Goal: Task Accomplishment & Management: Use online tool/utility

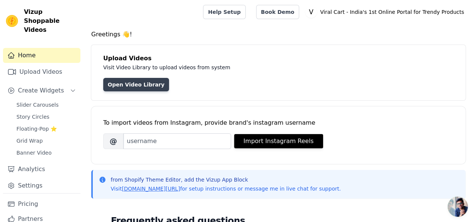
click at [135, 81] on link "Open Video Library" at bounding box center [136, 84] width 66 height 13
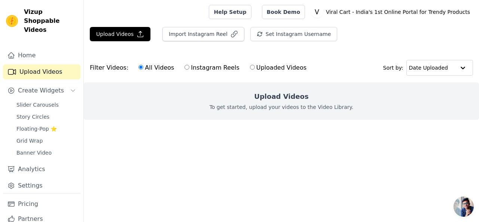
click at [253, 108] on p "To get started, upload your videos to the Video Library." at bounding box center [281, 106] width 144 height 7
click at [192, 70] on label "Instagram Reels" at bounding box center [211, 68] width 55 height 10
click at [189, 70] on input "Instagram Reels" at bounding box center [186, 67] width 5 height 5
radio input "true"
click at [192, 70] on label "Instagram Reels" at bounding box center [211, 68] width 55 height 10
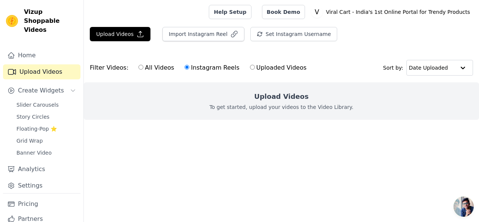
click at [189, 70] on input "Instagram Reels" at bounding box center [186, 67] width 5 height 5
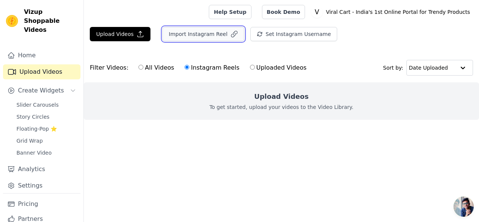
click at [199, 39] on button "Import Instagram Reel" at bounding box center [203, 34] width 82 height 14
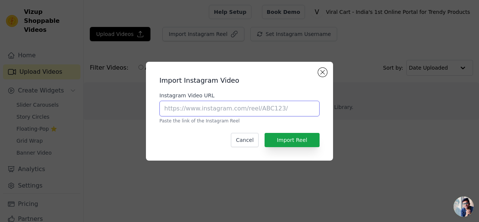
click at [208, 106] on input "Instagram Video URL" at bounding box center [239, 109] width 160 height 16
paste input "[URL][DOMAIN_NAME]"
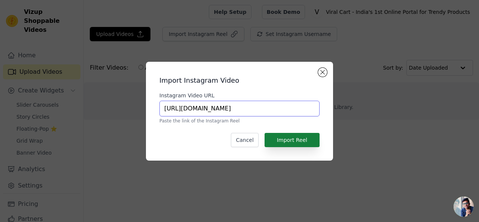
type input "[URL][DOMAIN_NAME]"
click at [277, 141] on button "Import Reel" at bounding box center [291, 140] width 55 height 14
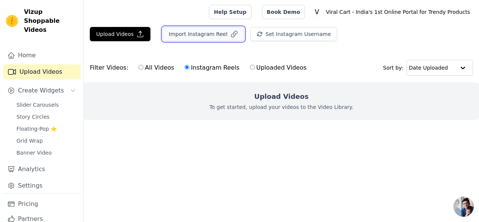
click at [194, 35] on button "Import Instagram Reel" at bounding box center [203, 34] width 82 height 14
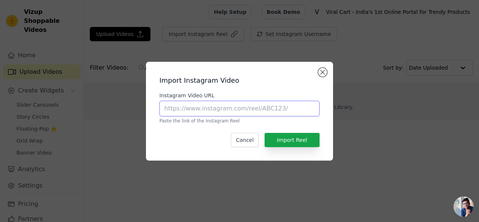
click at [289, 103] on input "Instagram Video URL" at bounding box center [239, 109] width 160 height 16
paste input "[URL][DOMAIN_NAME]"
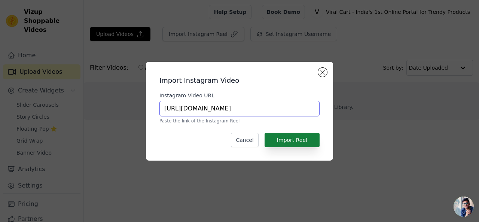
type input "[URL][DOMAIN_NAME]"
click at [286, 139] on button "Import Reel" at bounding box center [291, 140] width 55 height 14
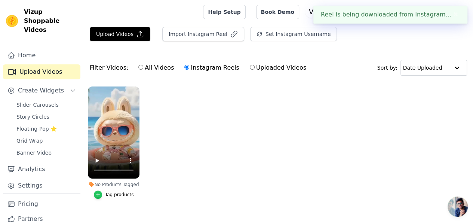
click at [98, 192] on icon "button" at bounding box center [97, 194] width 5 height 5
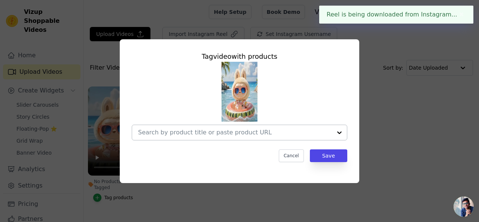
click at [225, 136] on div at bounding box center [235, 132] width 194 height 15
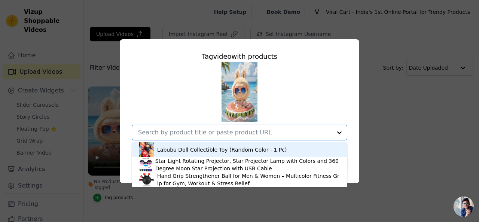
click at [224, 156] on div "Labubu Doll Collectible Toy (Random Color - 1 Pc)" at bounding box center [239, 149] width 200 height 15
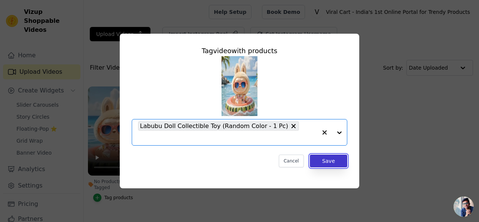
click at [334, 157] on button "Save" at bounding box center [328, 160] width 37 height 13
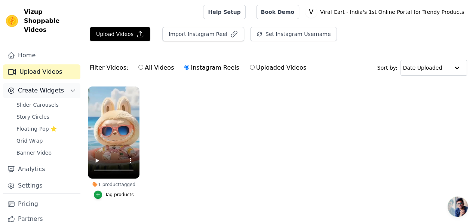
click at [50, 86] on span "Create Widgets" at bounding box center [41, 90] width 46 height 9
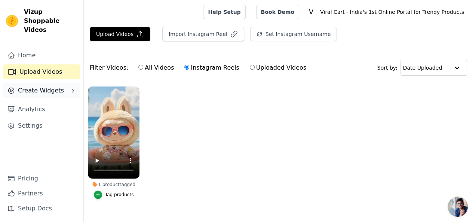
click at [50, 86] on span "Create Widgets" at bounding box center [41, 90] width 46 height 9
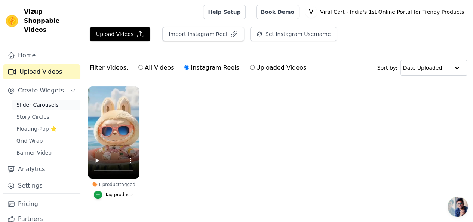
click at [43, 101] on span "Slider Carousels" at bounding box center [37, 104] width 42 height 7
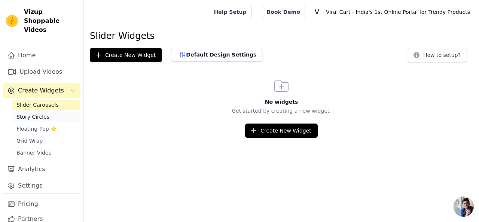
click at [37, 113] on span "Story Circles" at bounding box center [32, 116] width 33 height 7
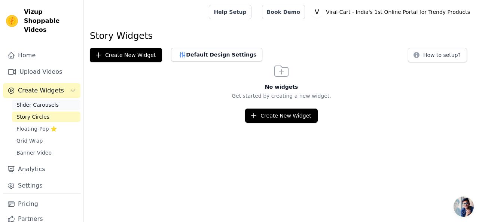
click at [40, 101] on span "Slider Carousels" at bounding box center [37, 104] width 42 height 7
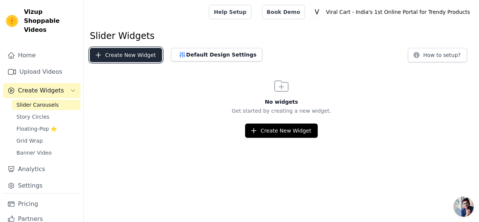
click at [109, 59] on button "Create New Widget" at bounding box center [126, 55] width 72 height 14
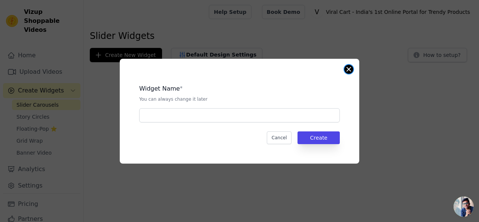
click at [349, 73] on button "Close modal" at bounding box center [348, 69] width 9 height 9
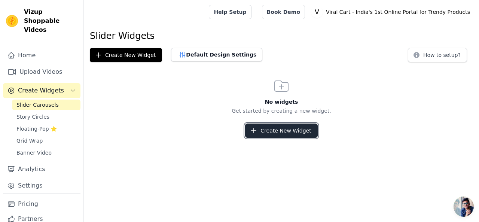
click at [280, 128] on button "Create New Widget" at bounding box center [281, 130] width 72 height 14
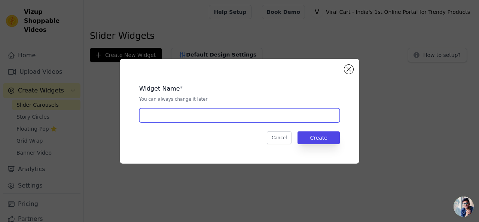
click at [177, 112] on input "text" at bounding box center [239, 115] width 200 height 14
click at [151, 120] on input "Show by Video" at bounding box center [239, 115] width 200 height 14
type input "Shop by Video"
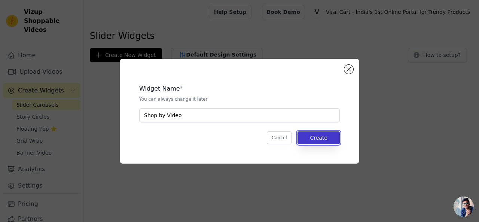
drag, startPoint x: 313, startPoint y: 133, endPoint x: 310, endPoint y: 139, distance: 6.9
click at [313, 133] on button "Create" at bounding box center [318, 137] width 42 height 13
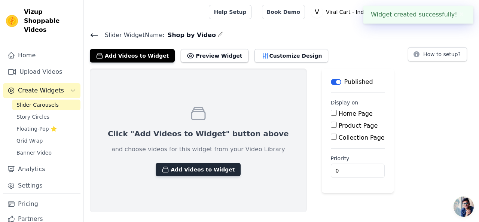
click at [178, 172] on button "Add Videos to Widget" at bounding box center [198, 169] width 85 height 13
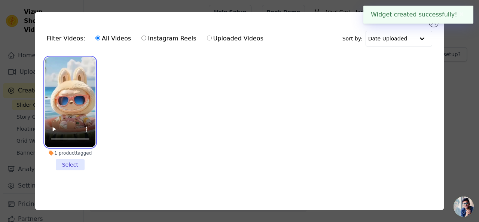
click at [71, 116] on video at bounding box center [70, 102] width 50 height 90
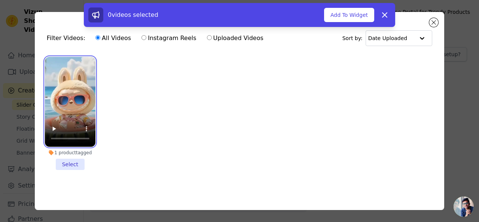
scroll to position [2, 0]
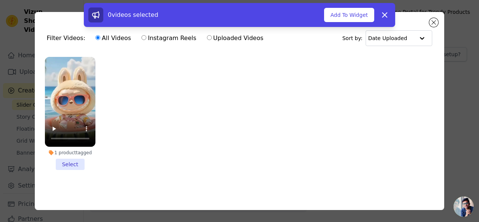
click at [162, 119] on ul "1 product tagged Select" at bounding box center [239, 119] width 397 height 133
click at [430, 21] on div "0 videos selected Add To Widget Dismiss" at bounding box center [239, 16] width 479 height 27
click at [438, 21] on div "0 videos selected Add To Widget Dismiss" at bounding box center [239, 16] width 479 height 27
click at [435, 23] on div "0 videos selected Add To Widget Dismiss" at bounding box center [239, 16] width 479 height 27
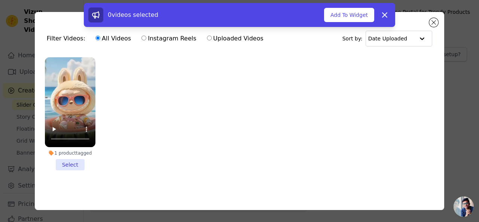
drag, startPoint x: 360, startPoint y: 15, endPoint x: 335, endPoint y: 27, distance: 27.8
click at [360, 15] on button "Add To Widget" at bounding box center [349, 15] width 50 height 14
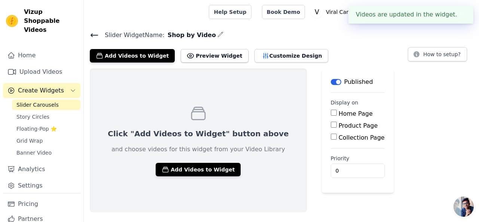
click at [338, 115] on label "Home Page" at bounding box center [355, 113] width 34 height 7
click at [331, 115] on input "Home Page" at bounding box center [334, 113] width 6 height 6
checkbox input "true"
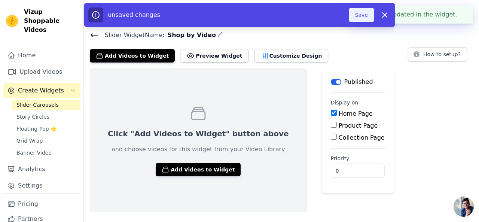
click at [360, 15] on button "Save" at bounding box center [360, 15] width 25 height 14
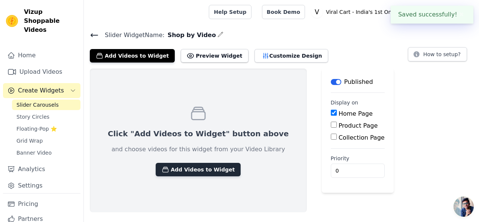
click at [199, 172] on button "Add Videos to Widget" at bounding box center [198, 169] width 85 height 13
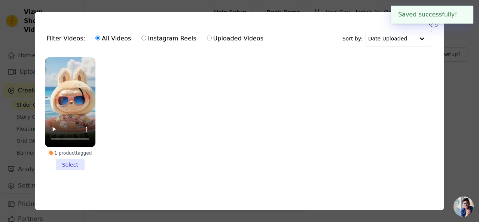
click at [70, 164] on li "1 product tagged Select" at bounding box center [70, 113] width 50 height 113
click at [0, 0] on input "1 product tagged Select" at bounding box center [0, 0] width 0 height 0
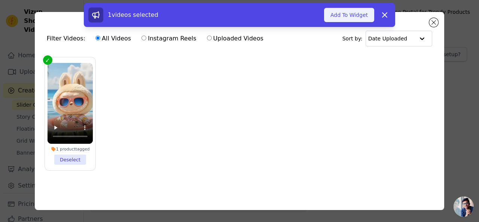
click at [358, 14] on button "Add To Widget" at bounding box center [349, 15] width 50 height 14
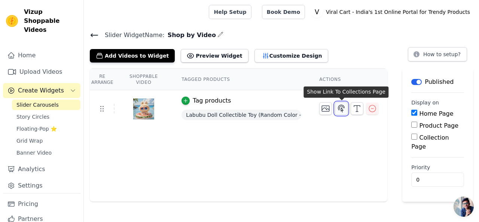
click at [341, 109] on icon "button" at bounding box center [341, 108] width 9 height 9
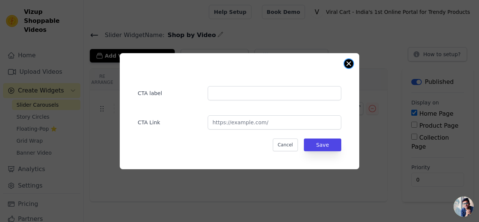
click at [347, 62] on button "Close modal" at bounding box center [348, 63] width 9 height 9
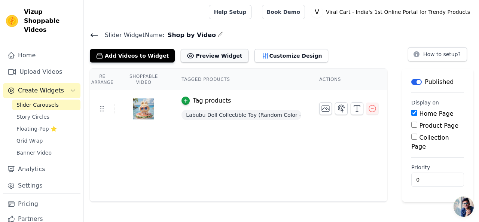
click at [189, 56] on button "Preview Widget" at bounding box center [214, 55] width 67 height 13
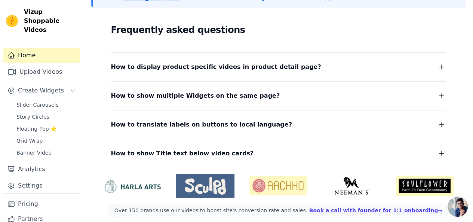
scroll to position [197, 0]
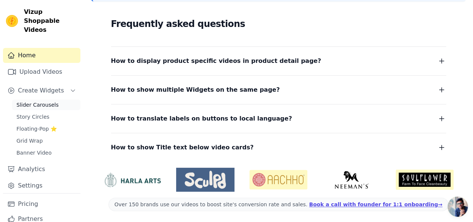
click at [49, 101] on span "Slider Carousels" at bounding box center [37, 104] width 42 height 7
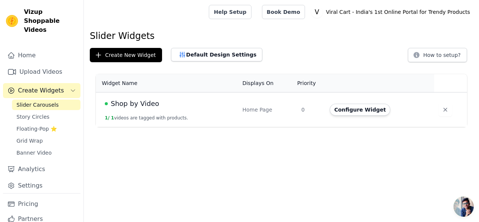
click at [330, 110] on td "Configure Widget" at bounding box center [379, 109] width 109 height 35
click at [339, 107] on button "Configure Widget" at bounding box center [359, 110] width 61 height 12
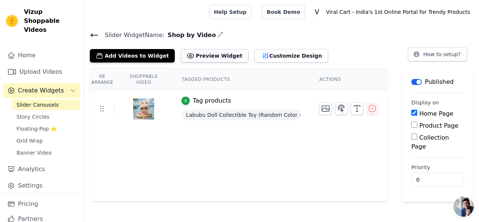
click at [221, 57] on button "Preview Widget" at bounding box center [214, 55] width 67 height 13
click at [254, 57] on button "Customize Design" at bounding box center [291, 55] width 74 height 13
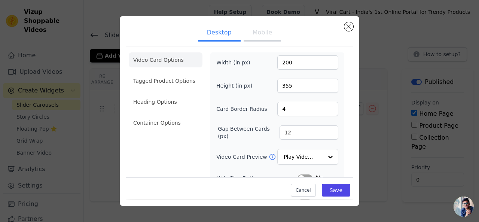
click at [178, 86] on li "Tagged Product Options" at bounding box center [166, 80] width 74 height 15
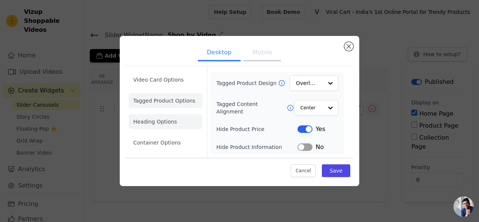
click at [165, 120] on li "Heading Options" at bounding box center [166, 121] width 74 height 15
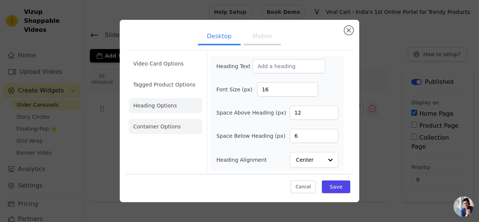
click at [162, 126] on li "Container Options" at bounding box center [166, 126] width 74 height 15
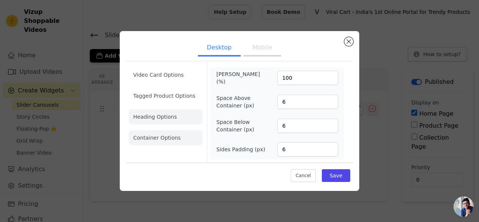
click at [165, 120] on li "Heading Options" at bounding box center [166, 116] width 74 height 15
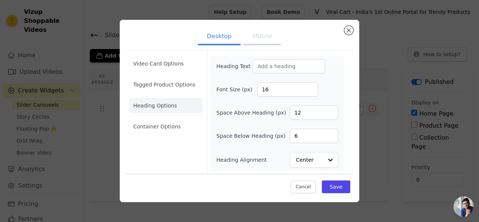
click at [341, 198] on div "Desktop Mobile Video Card Options Tagged Product Options Heading Options Contai…" at bounding box center [239, 111] width 239 height 182
click at [337, 185] on button "Save" at bounding box center [336, 186] width 28 height 13
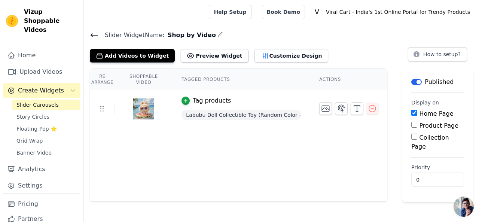
click at [417, 114] on div "Home Page" at bounding box center [437, 113] width 53 height 9
click at [414, 126] on input "Product Page" at bounding box center [414, 125] width 6 height 6
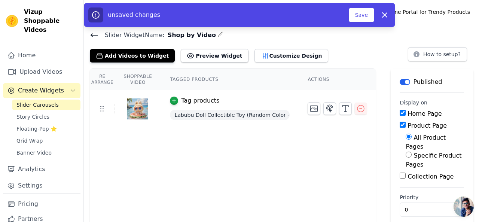
click at [399, 122] on input "Product Page" at bounding box center [402, 125] width 6 height 6
checkbox input "false"
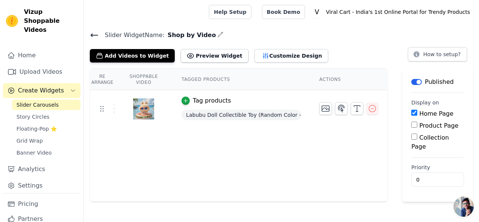
click at [412, 114] on input "Home Page" at bounding box center [414, 113] width 6 height 6
checkbox input "false"
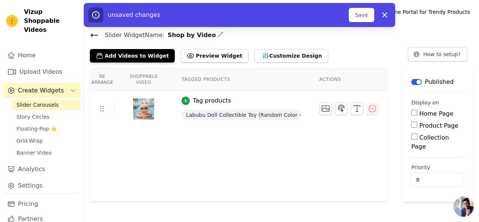
click at [412, 126] on input "Product Page" at bounding box center [414, 125] width 6 height 6
checkbox input "true"
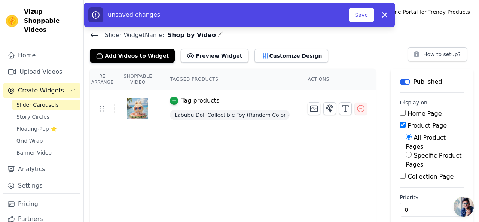
click at [410, 152] on label "Specific Product Pages" at bounding box center [433, 160] width 56 height 16
click at [410, 151] on input "Specific Product Pages" at bounding box center [408, 154] width 6 height 6
radio input "true"
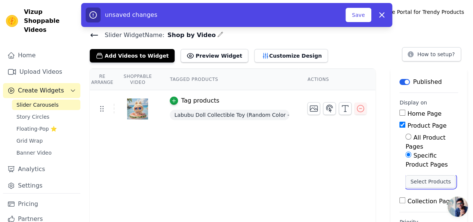
click at [425, 175] on button "Select Products" at bounding box center [430, 181] width 50 height 13
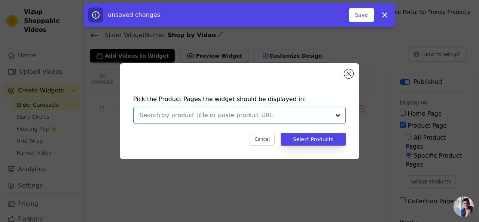
click at [275, 115] on input "text" at bounding box center [234, 115] width 191 height 9
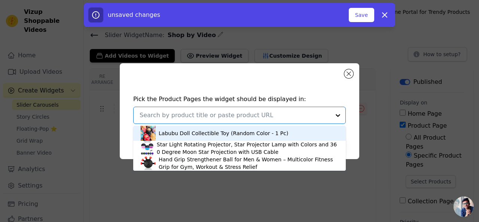
click at [243, 131] on div "Labubu Doll Collectible Toy (Random Color - 1 Pc)" at bounding box center [223, 132] width 129 height 7
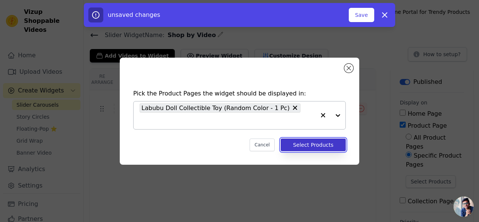
click at [332, 138] on button "Select Products" at bounding box center [312, 144] width 65 height 13
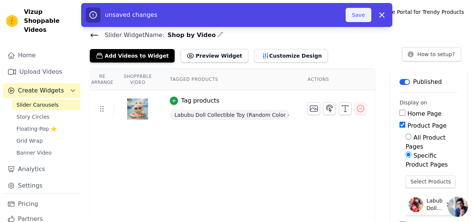
click at [368, 9] on button "Save" at bounding box center [357, 15] width 25 height 14
click at [363, 23] on div "unsaved changes Save Dismiss" at bounding box center [236, 15] width 311 height 24
click at [354, 21] on button "Save" at bounding box center [357, 15] width 25 height 14
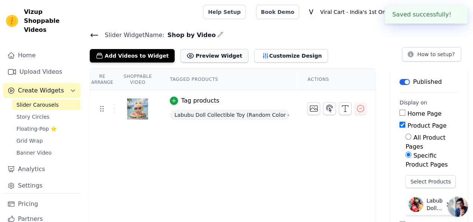
click at [200, 55] on button "Preview Widget" at bounding box center [214, 55] width 67 height 13
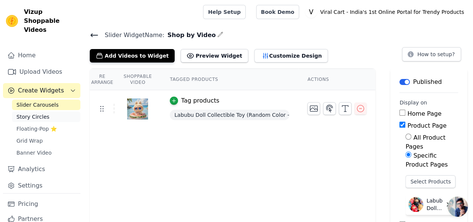
click at [23, 113] on span "Story Circles" at bounding box center [32, 116] width 33 height 7
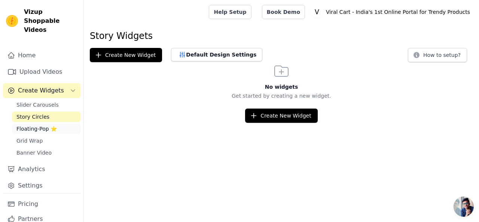
click at [30, 125] on span "Floating-Pop ⭐" at bounding box center [36, 128] width 40 height 7
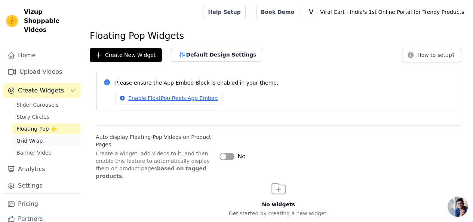
click at [28, 136] on link "Grid Wrap" at bounding box center [46, 140] width 68 height 10
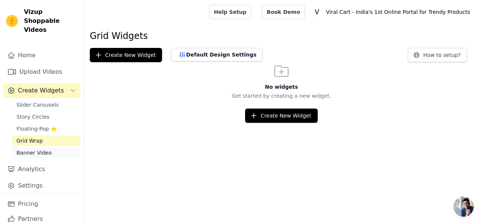
click at [35, 149] on span "Banner Video" at bounding box center [33, 152] width 35 height 7
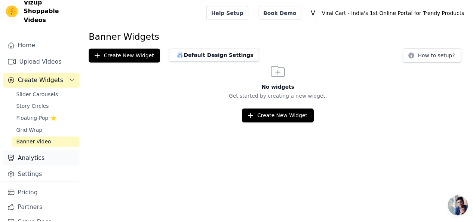
scroll to position [16, 0]
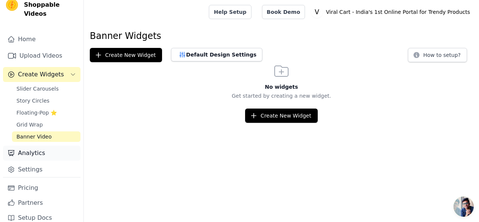
click at [41, 147] on link "Analytics" at bounding box center [41, 152] width 77 height 15
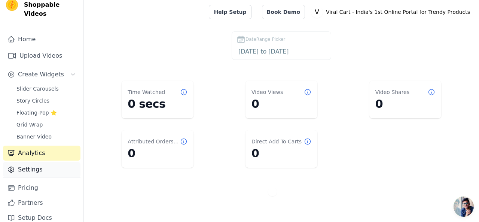
click at [42, 162] on link "Settings" at bounding box center [41, 169] width 77 height 15
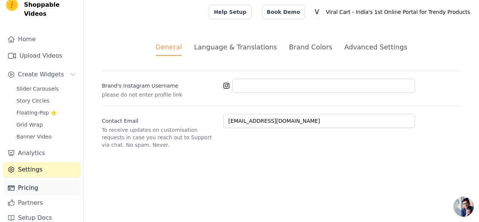
click at [43, 181] on link "Pricing" at bounding box center [41, 187] width 77 height 15
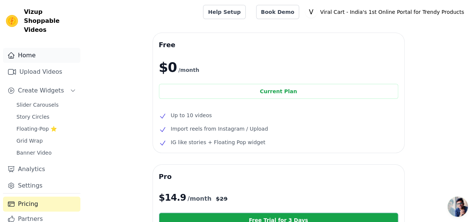
click at [29, 48] on link "Home" at bounding box center [41, 55] width 77 height 15
